Goal: Leave review/rating: Share an evaluation or opinion about a product, service, or content

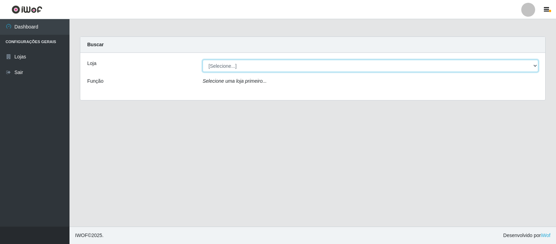
click at [310, 69] on select "[Selecione...] Rede Compras Supermercados - LOJA 3" at bounding box center [371, 66] width 336 height 12
select select "162"
click at [203, 60] on select "[Selecione...] Rede Compras Supermercados - LOJA 3" at bounding box center [371, 66] width 336 height 12
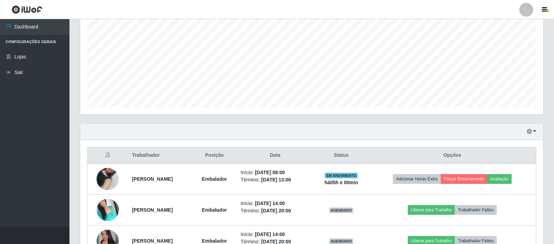
scroll to position [187, 0]
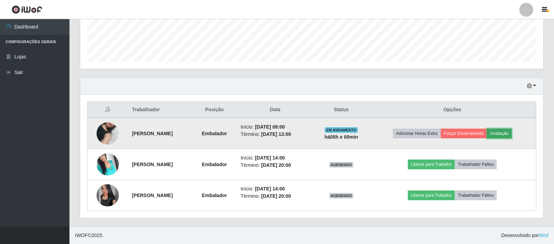
click at [509, 130] on button "Avaliação" at bounding box center [499, 134] width 25 height 10
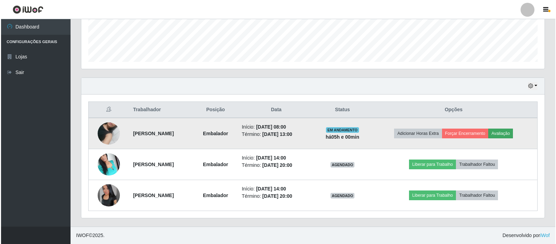
scroll to position [144, 460]
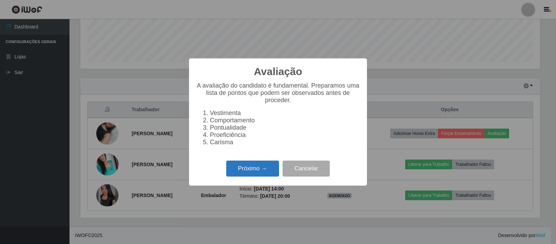
click at [271, 174] on button "Próximo →" at bounding box center [252, 169] width 53 height 16
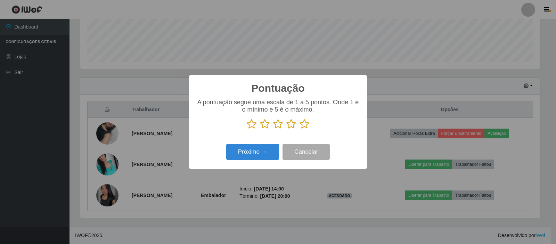
click at [310, 127] on p at bounding box center [278, 124] width 164 height 10
click at [303, 127] on icon at bounding box center [305, 124] width 10 height 10
click at [300, 129] on input "radio" at bounding box center [300, 129] width 0 height 0
click at [262, 154] on button "Próximo →" at bounding box center [252, 152] width 53 height 16
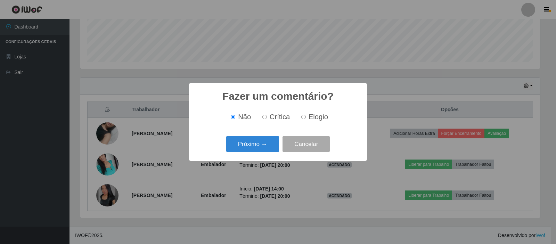
click at [301, 116] on input "Elogio" at bounding box center [303, 117] width 5 height 5
radio input "true"
click at [253, 142] on button "Próximo →" at bounding box center [252, 144] width 53 height 16
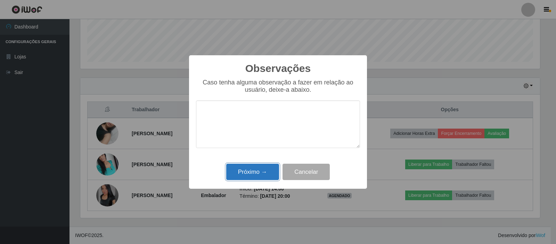
click at [265, 169] on button "Próximo →" at bounding box center [252, 172] width 53 height 16
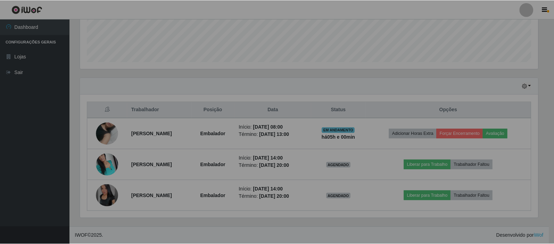
scroll to position [144, 463]
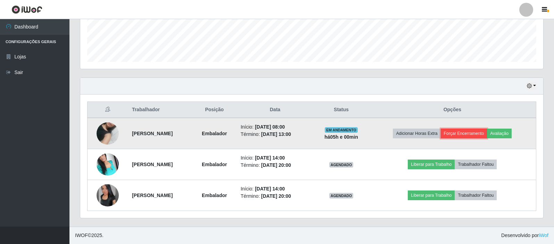
click at [480, 136] on button "Forçar Encerramento" at bounding box center [464, 134] width 47 height 10
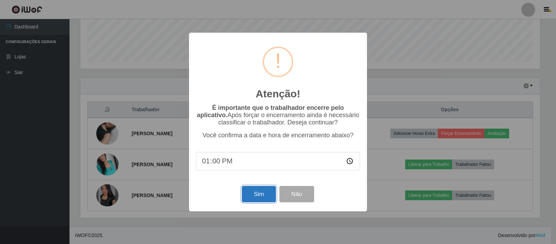
click at [260, 196] on button "Sim" at bounding box center [259, 194] width 34 height 16
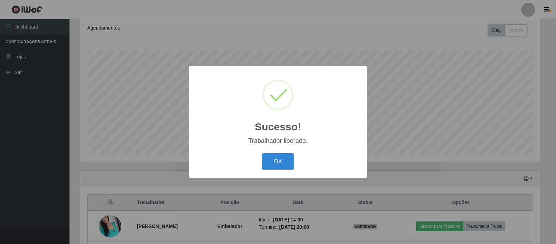
click at [278, 150] on div "Sucesso! × Trabalhador liberado. OK Cancel" at bounding box center [278, 122] width 178 height 113
drag, startPoint x: 288, startPoint y: 159, endPoint x: 282, endPoint y: 159, distance: 5.9
click at [287, 159] on button "OK" at bounding box center [278, 161] width 32 height 16
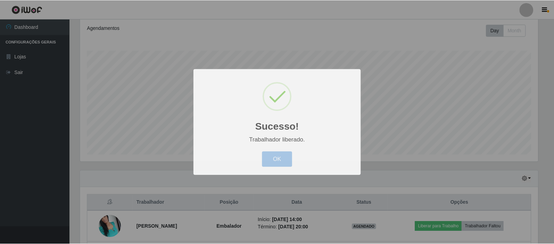
scroll to position [144, 463]
